Goal: Task Accomplishment & Management: Manage account settings

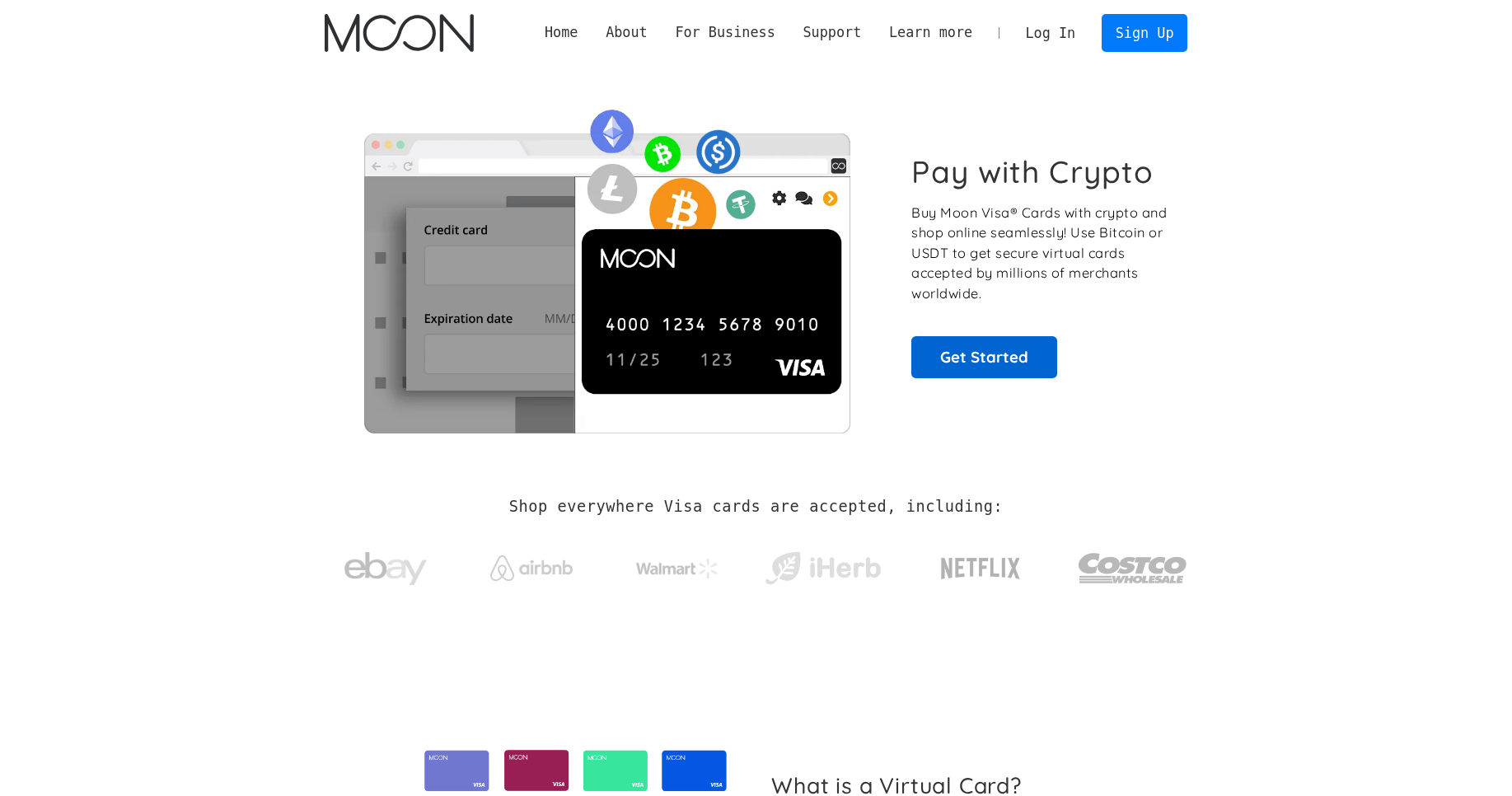
scroll to position [414, 0]
click at [1009, 372] on link "Get Started" at bounding box center [984, 356] width 146 height 42
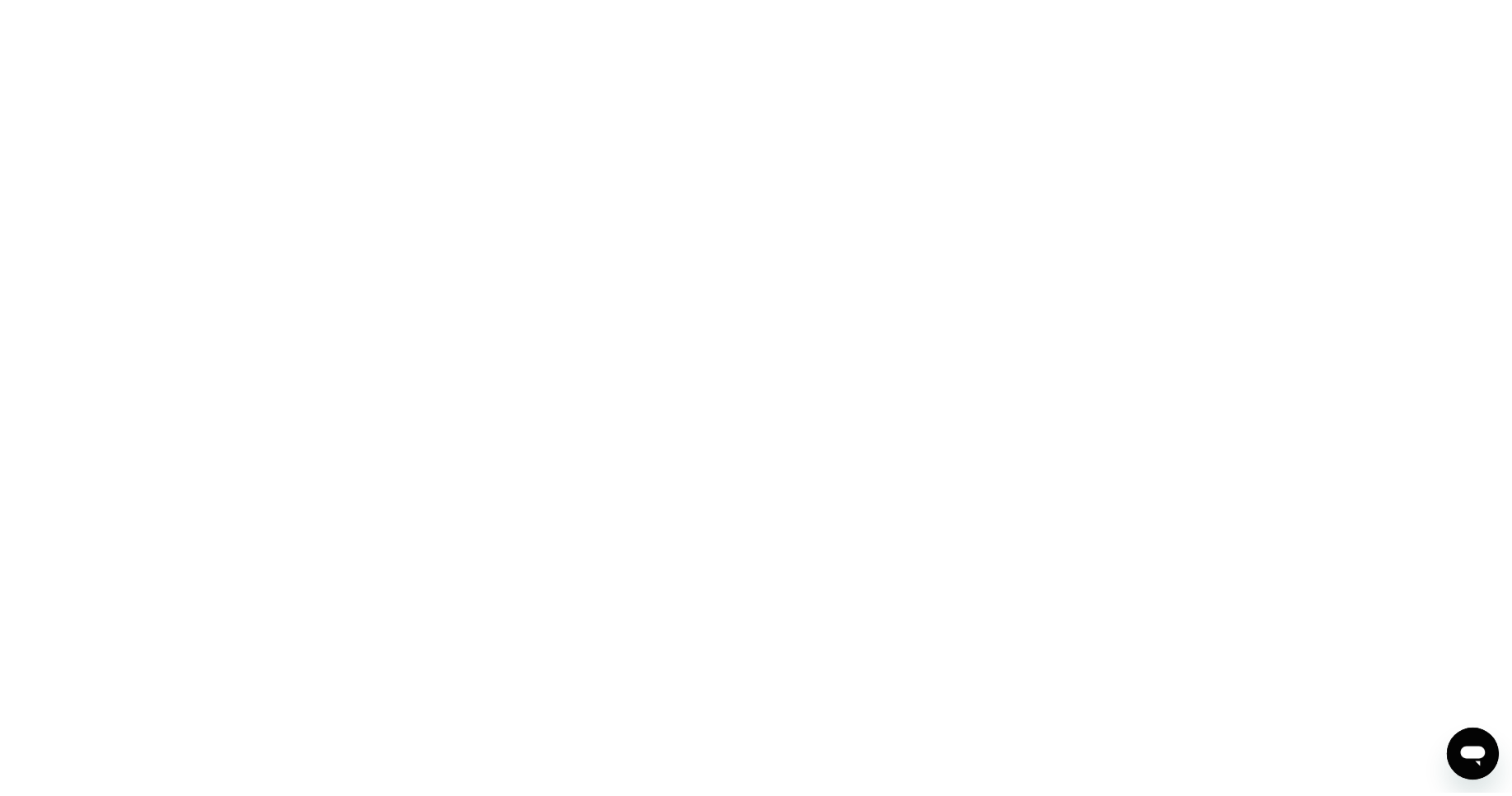
scroll to position [414, 0]
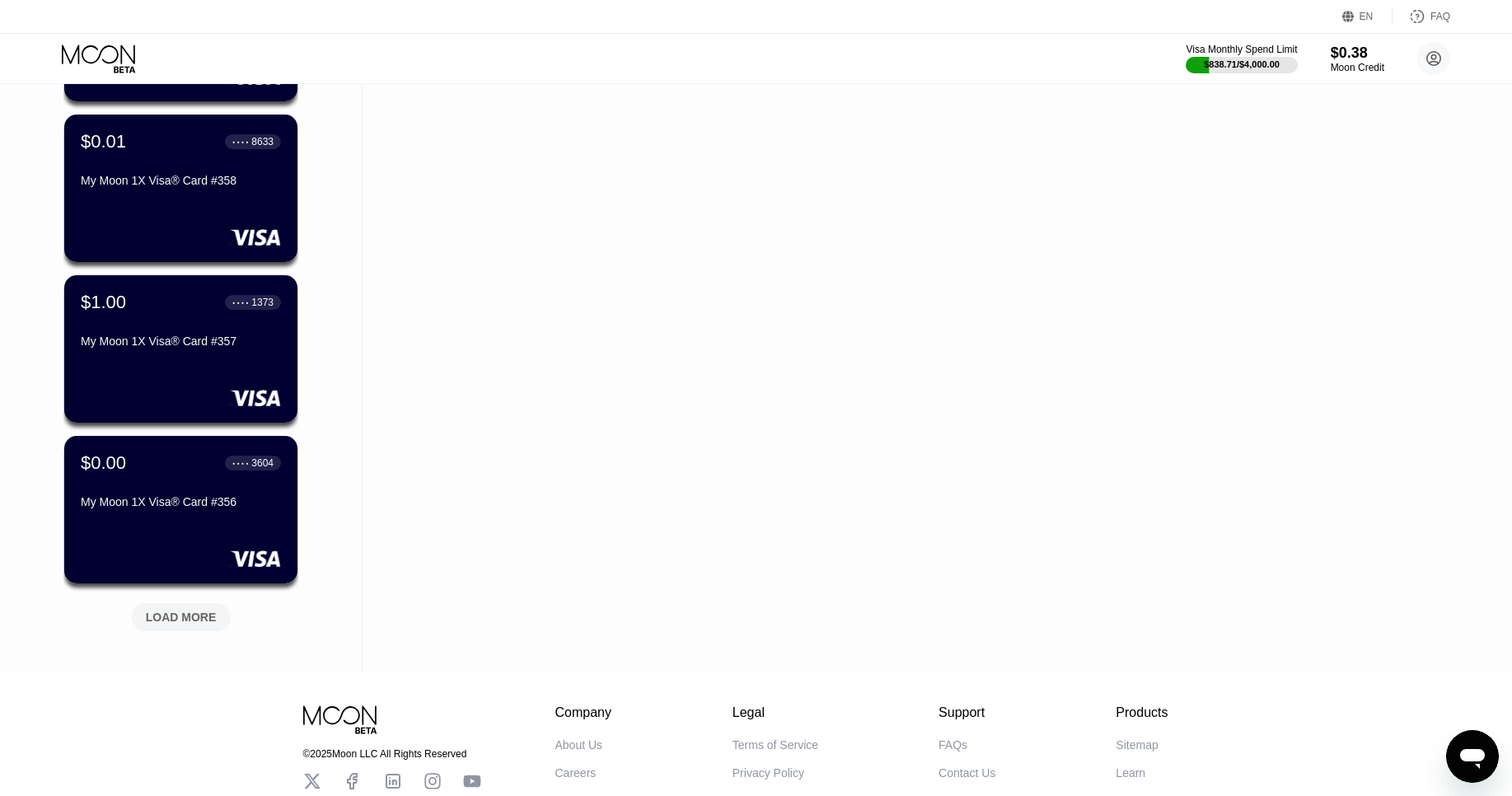
scroll to position [432, 0]
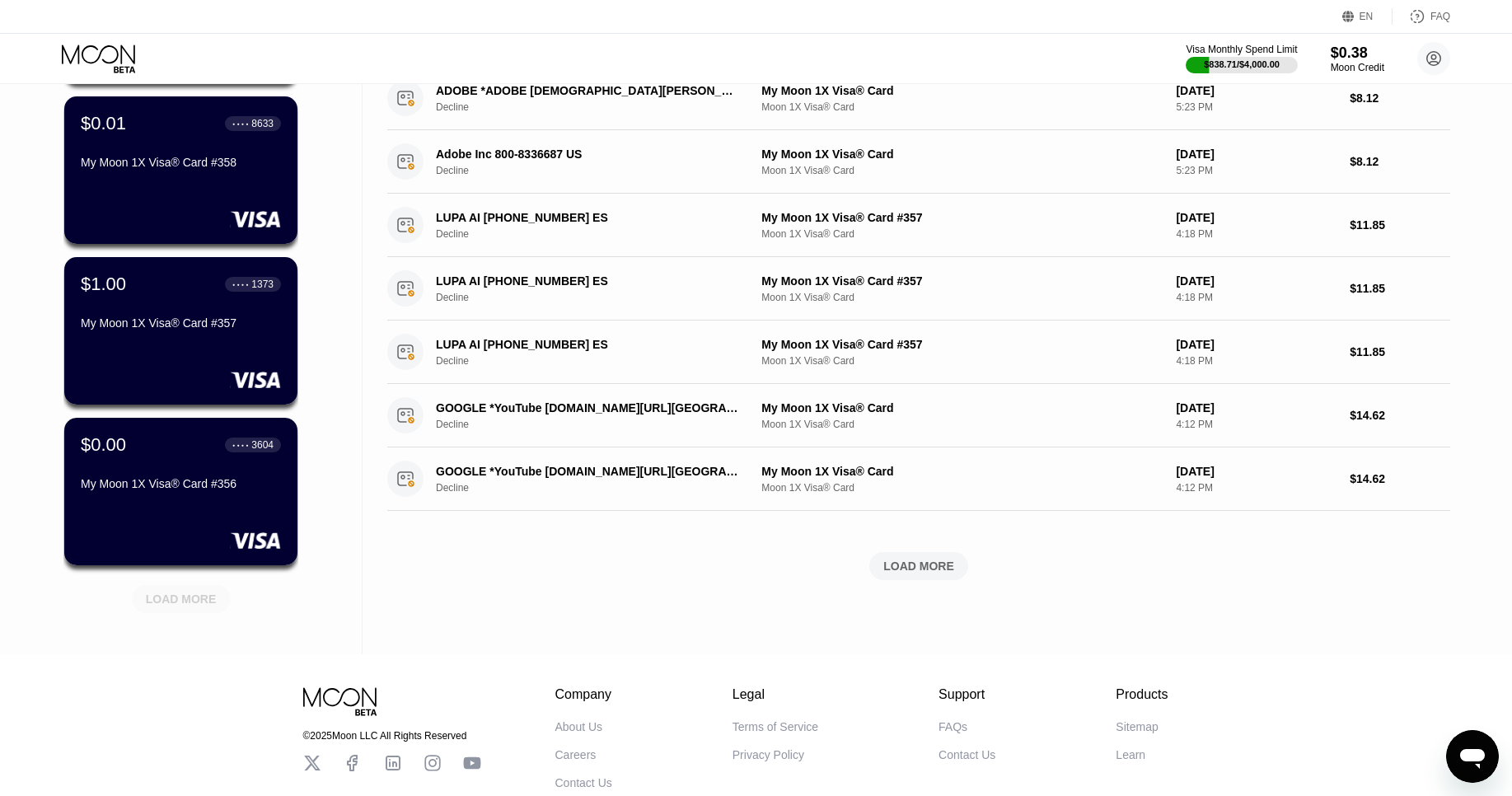
click at [188, 595] on div "LOAD MORE" at bounding box center [181, 599] width 71 height 15
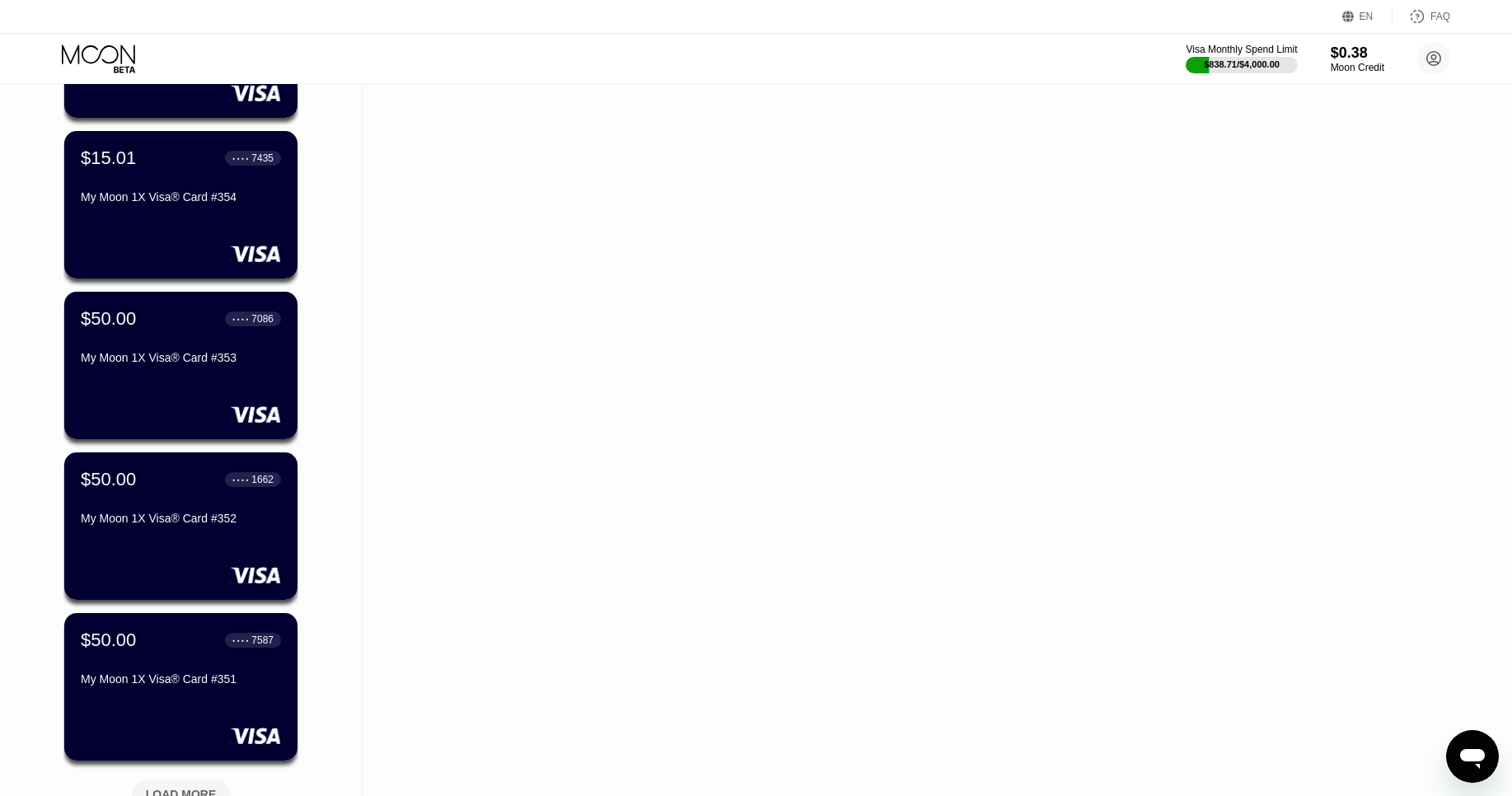
scroll to position [1045, 0]
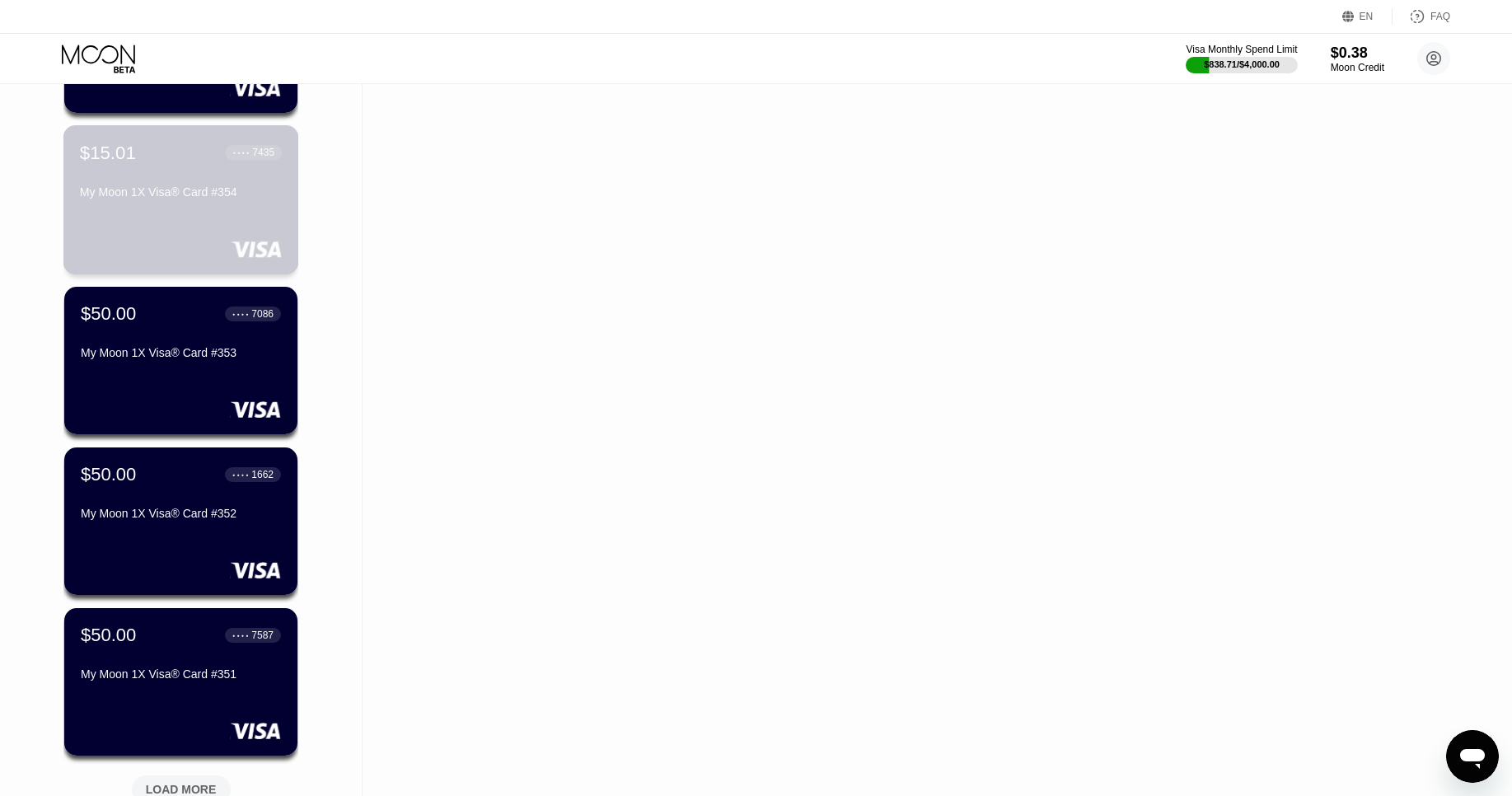
click at [171, 165] on div "$15.01 ● ● ● ● 7435 My Moon 1X Visa® Card #354" at bounding box center [180, 173] width 202 height 64
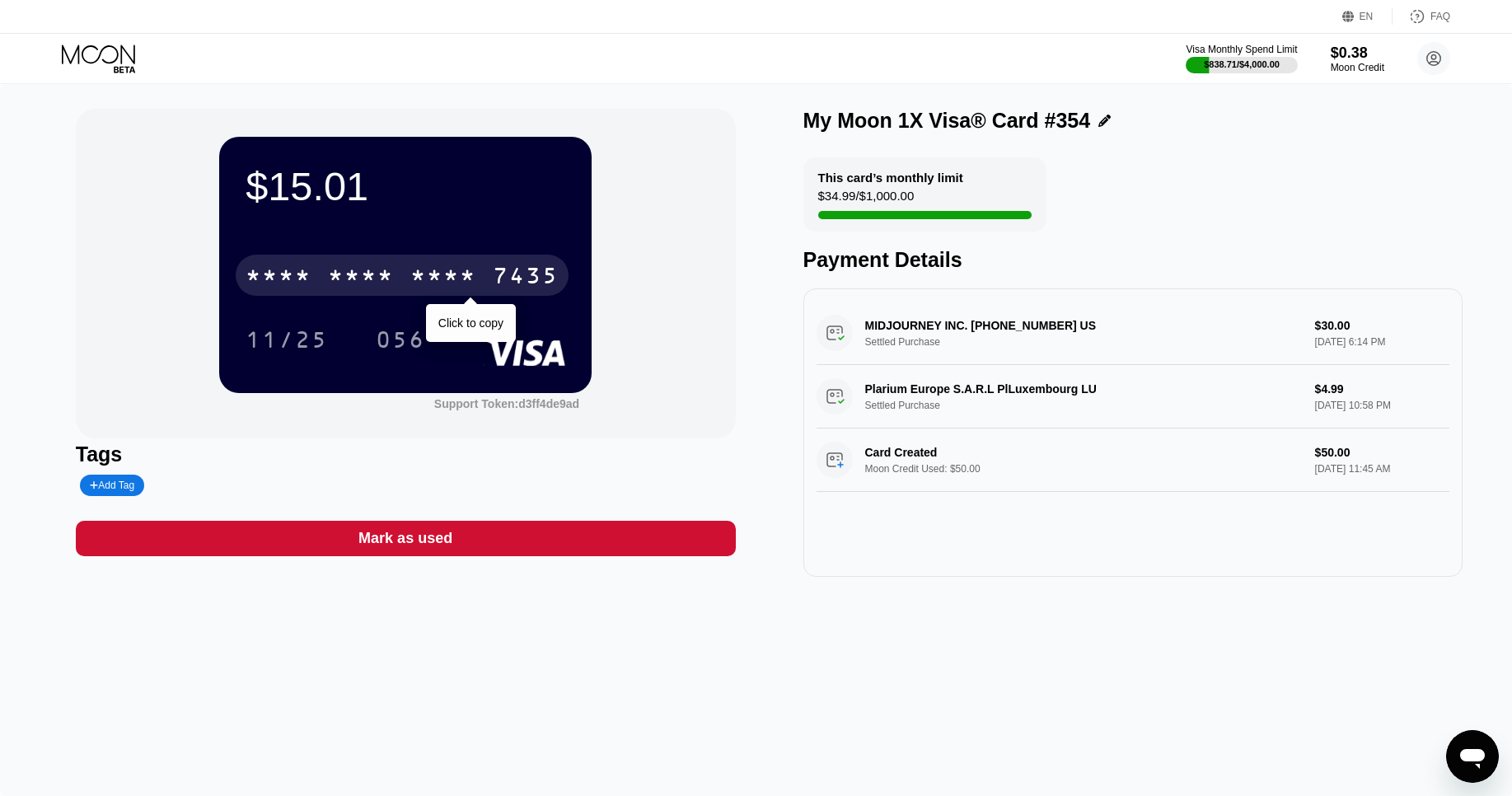
click at [429, 273] on div "* * * *" at bounding box center [443, 278] width 66 height 27
